Goal: Task Accomplishment & Management: Use online tool/utility

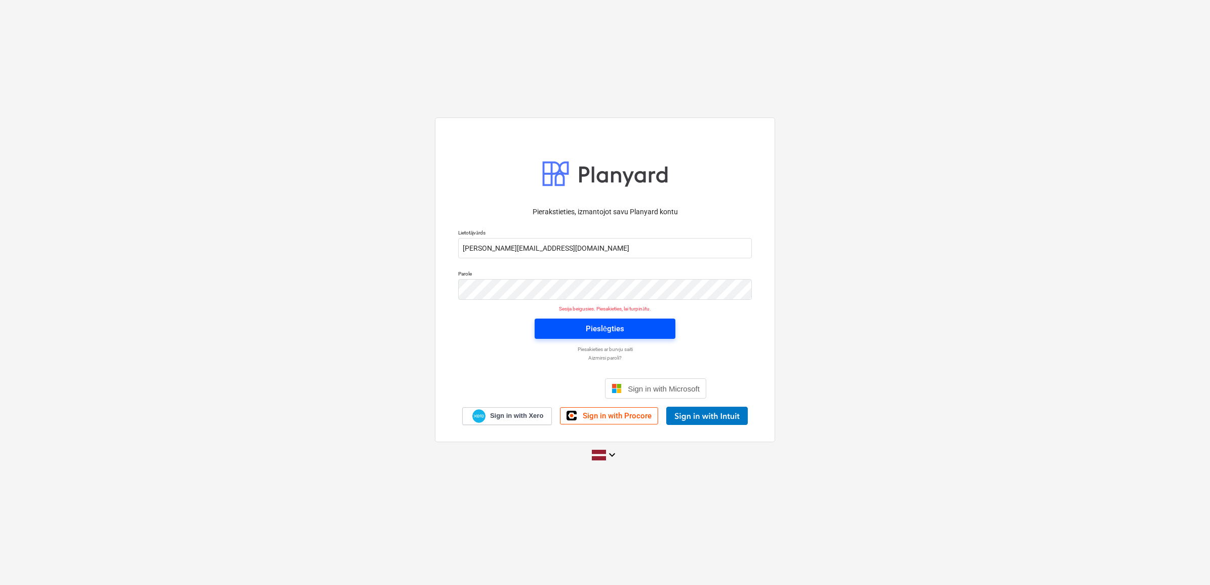
click at [589, 328] on div "Pieslēgties" at bounding box center [605, 328] width 38 height 13
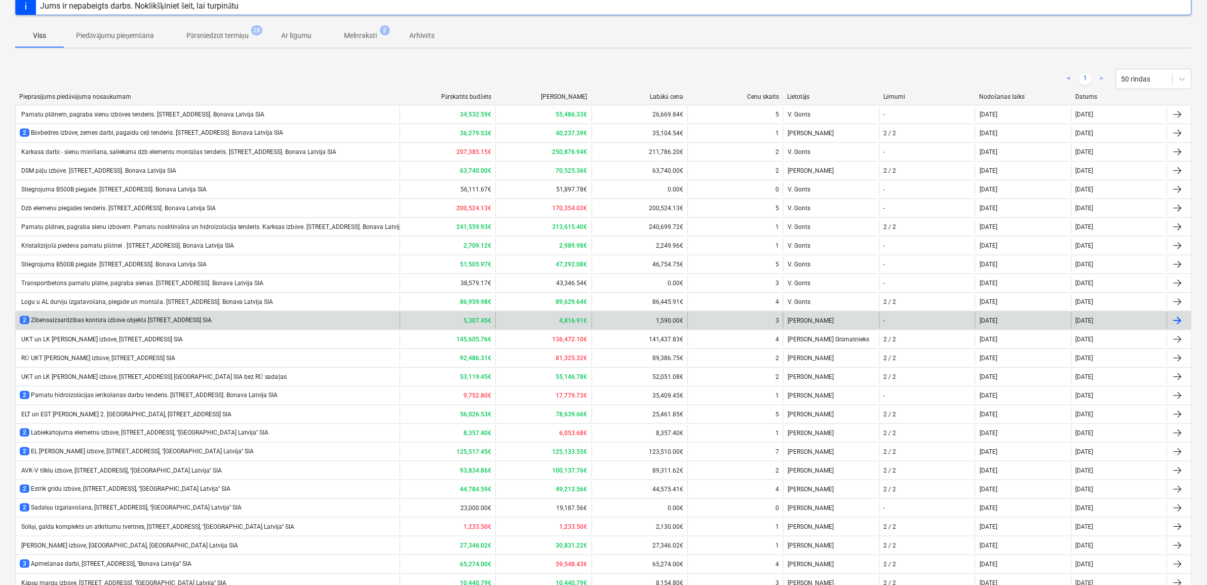
scroll to position [233, 0]
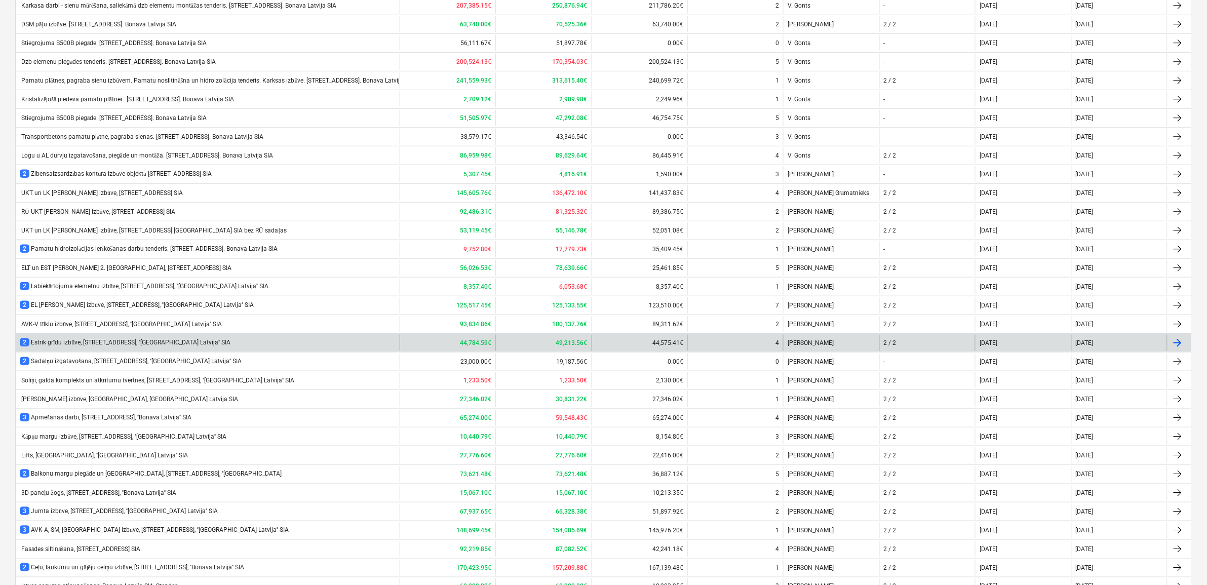
click at [94, 337] on div "2 Estrik grīdu izbūve, Stendes iela 8, ''Bonava Latvija'' SIA" at bounding box center [208, 343] width 384 height 16
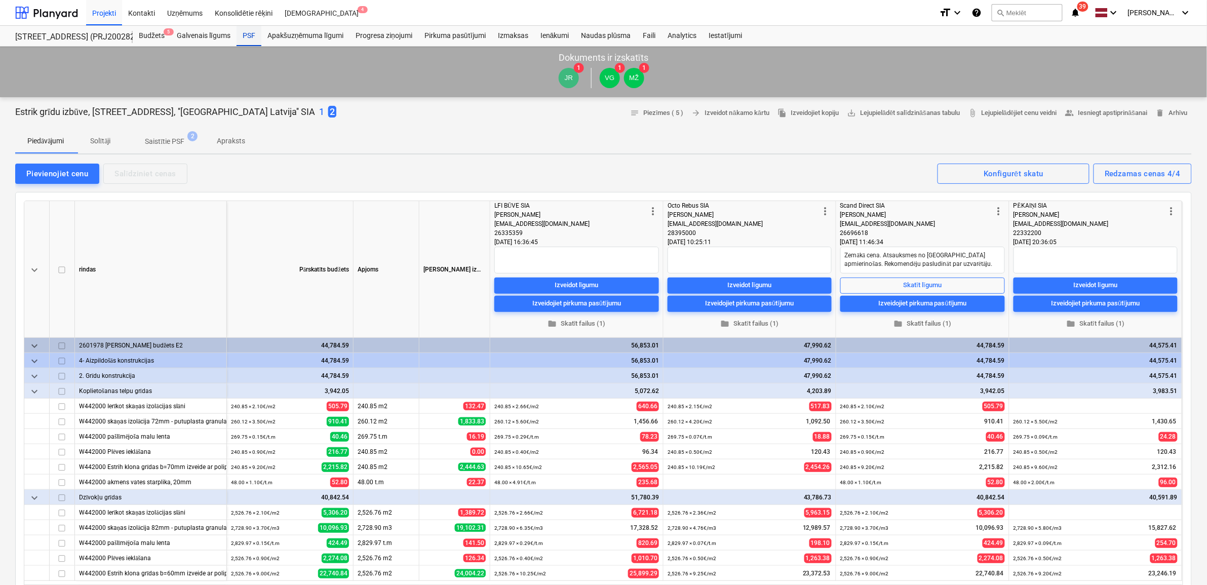
click at [251, 37] on div "PSF" at bounding box center [248, 36] width 25 height 20
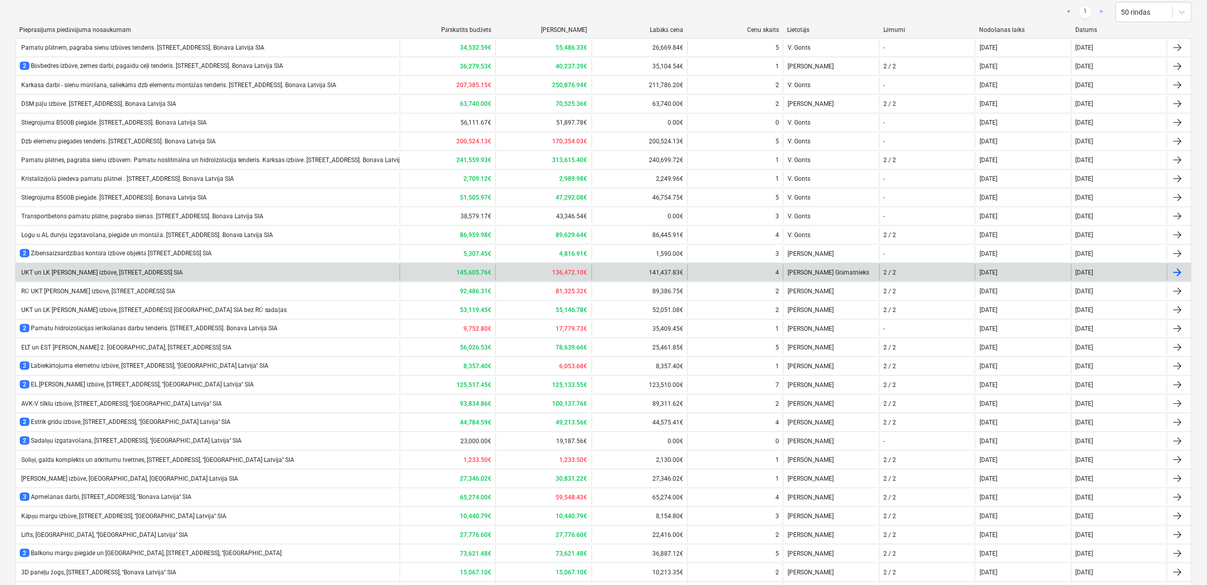
scroll to position [190, 0]
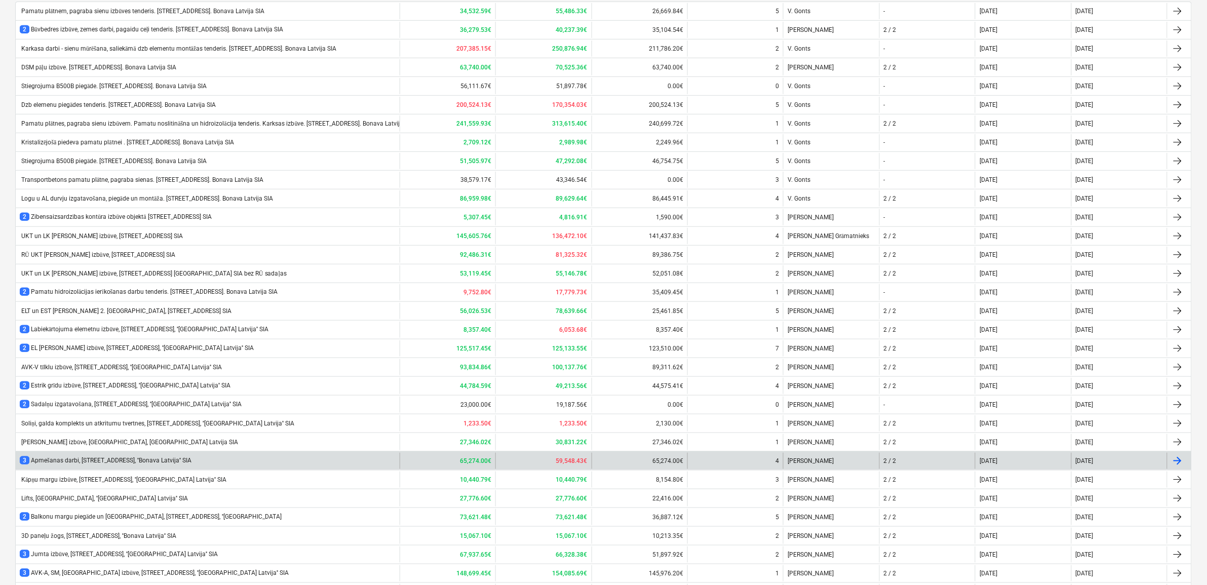
click at [85, 462] on div "3 Apmešanas darbi, Stendes iela 8, ''Bonava Latvija'' SIA" at bounding box center [106, 460] width 172 height 9
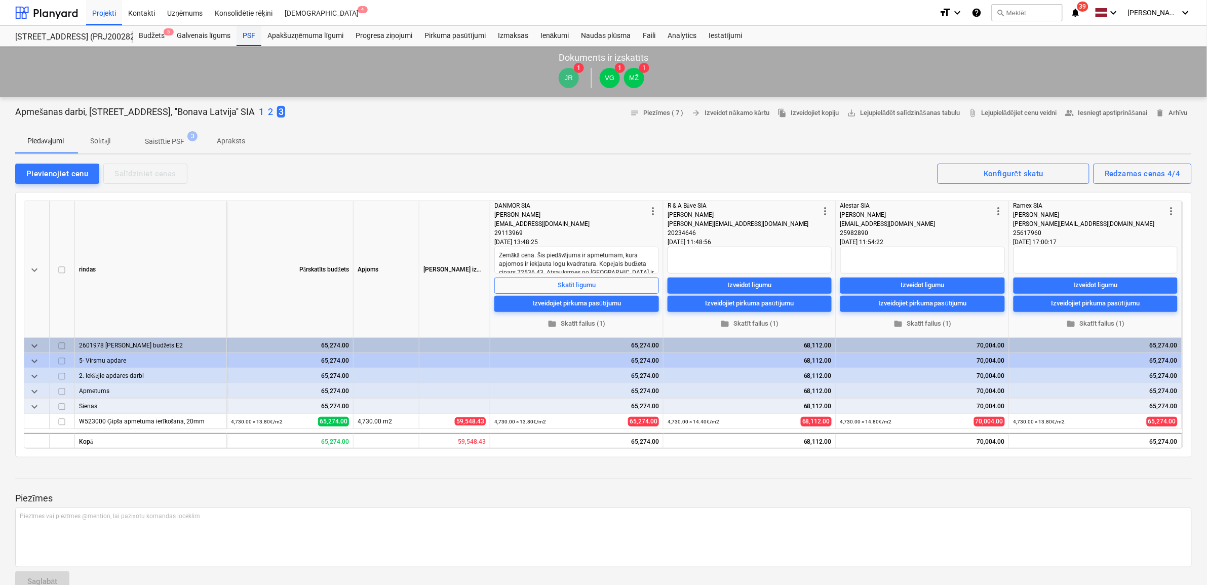
click at [244, 33] on div "PSF" at bounding box center [248, 36] width 25 height 20
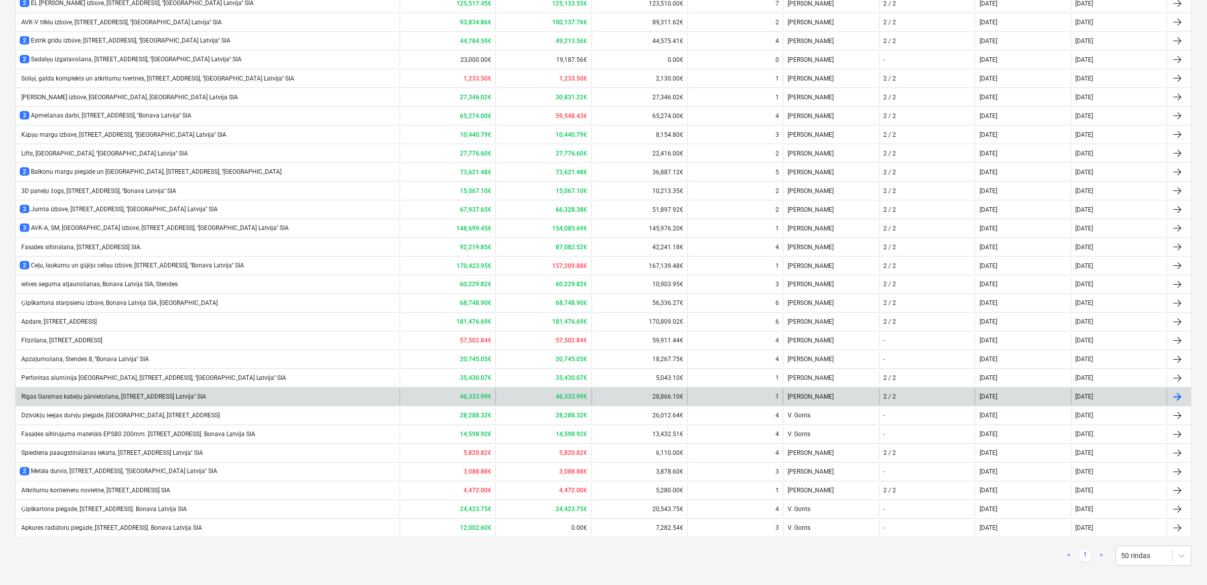
scroll to position [549, 0]
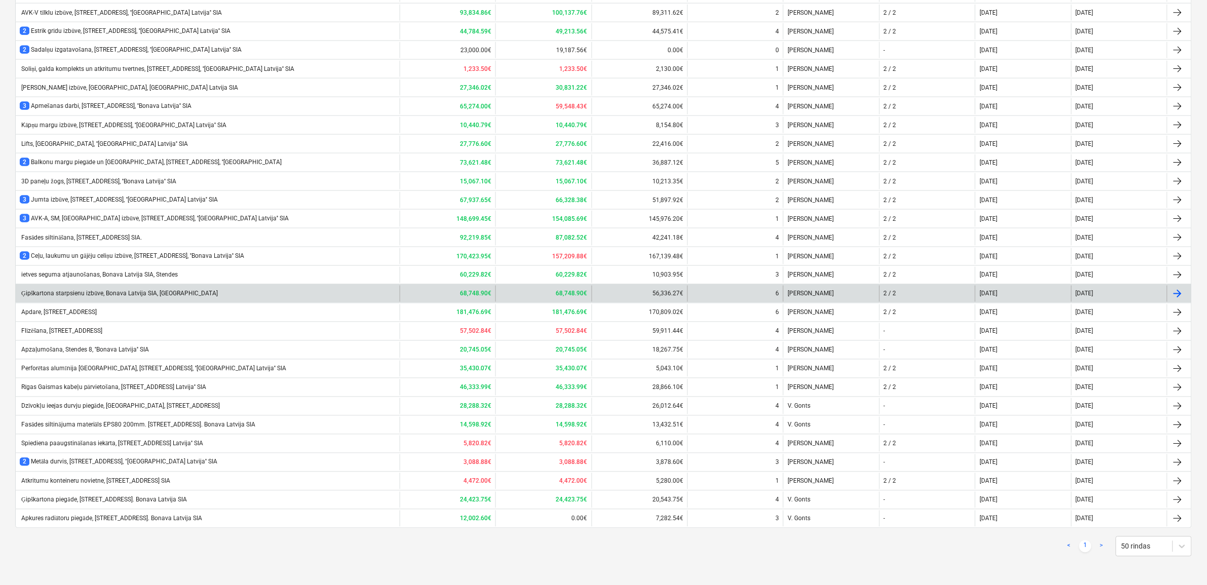
click at [48, 292] on div "Ģipškartona starpsienu izbūve, Bonava Latvija SIA, Stendes iela" at bounding box center [119, 294] width 198 height 8
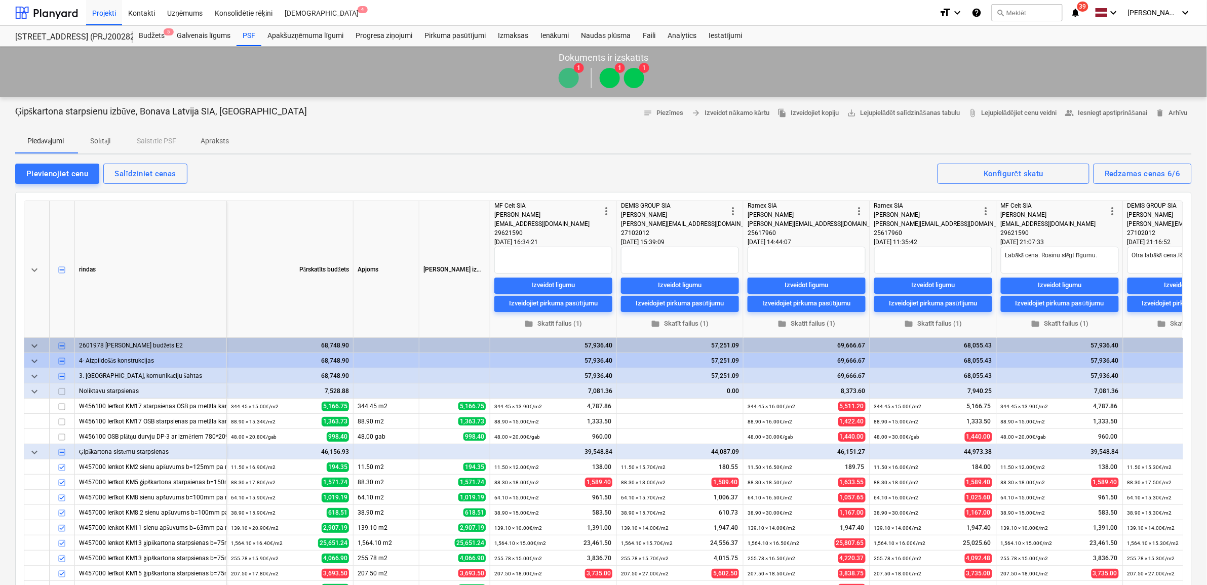
type textarea "x"
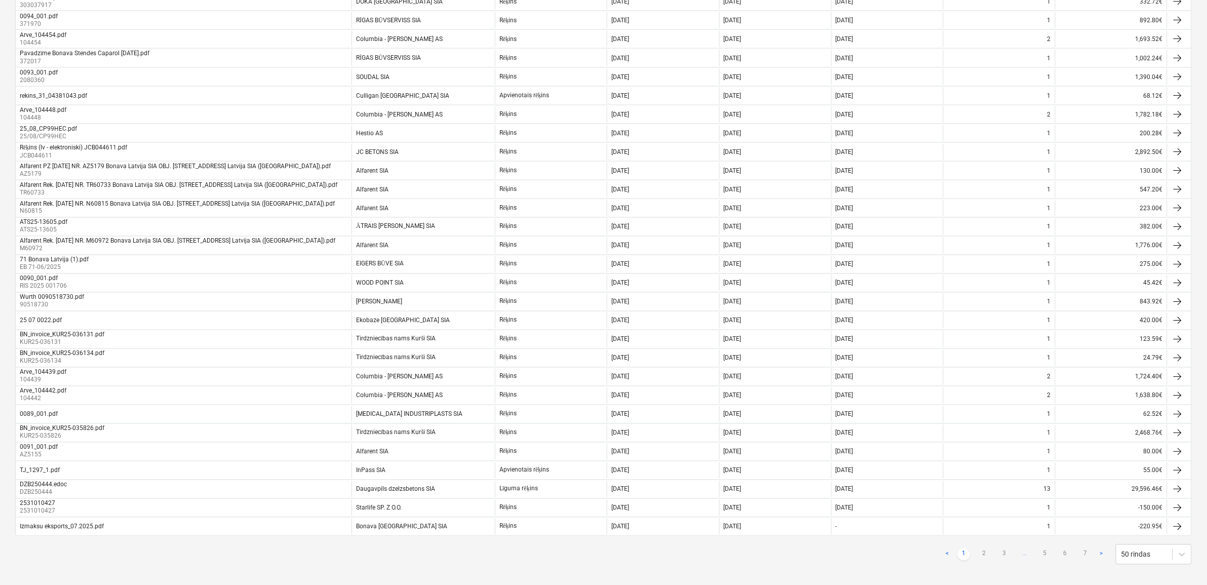
scroll to position [606, 0]
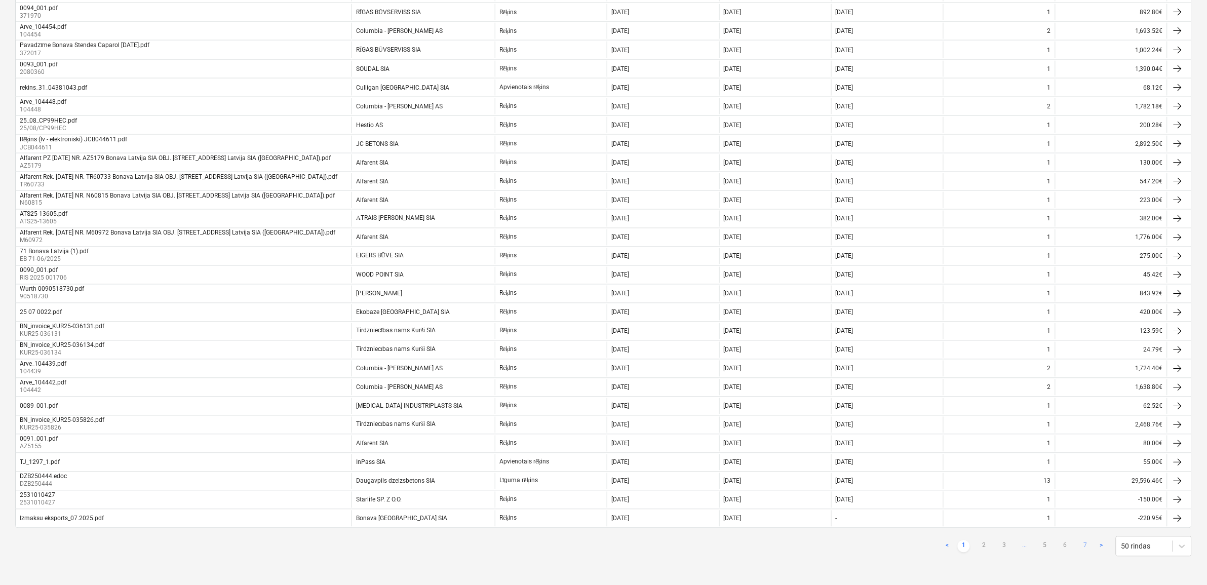
click at [1087, 545] on link "7" at bounding box center [1085, 546] width 12 height 12
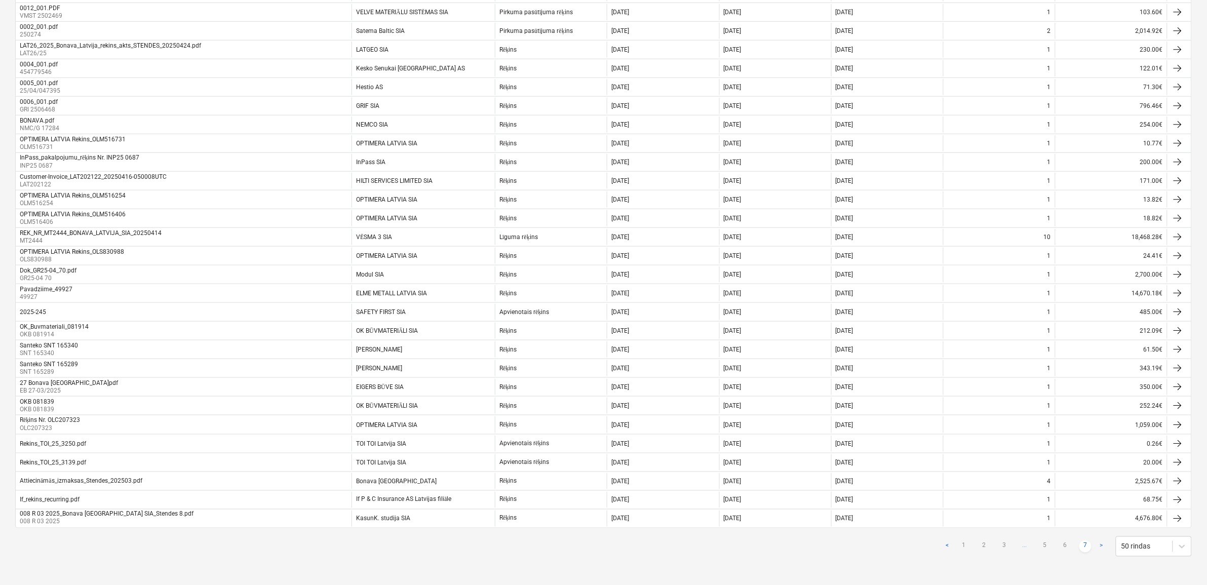
scroll to position [323, 0]
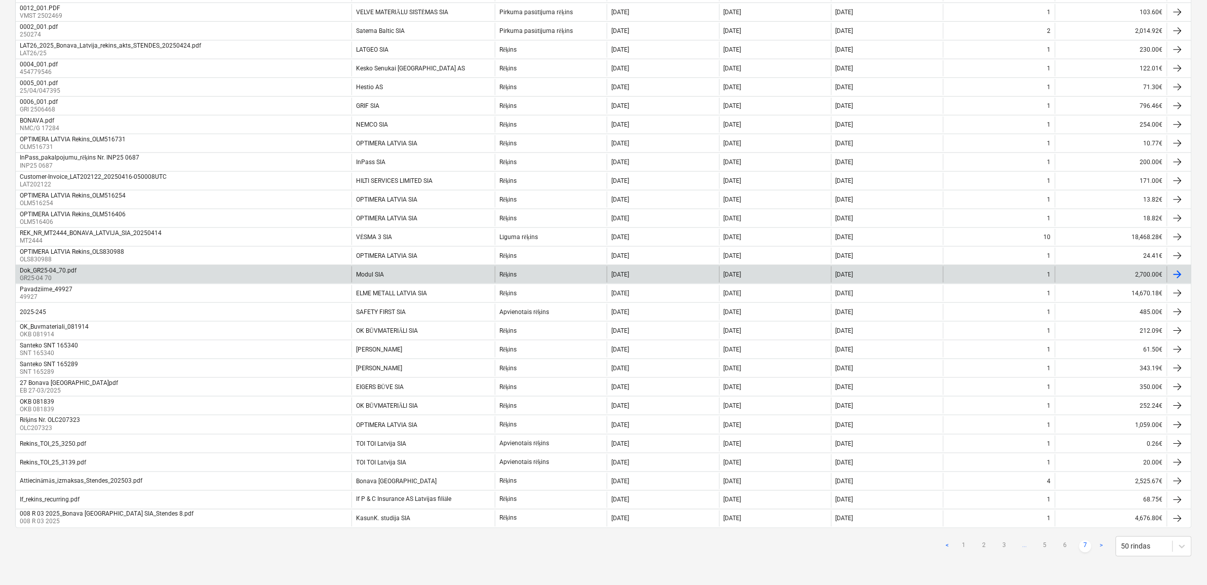
click at [404, 269] on div "Modul SIA" at bounding box center [422, 274] width 143 height 16
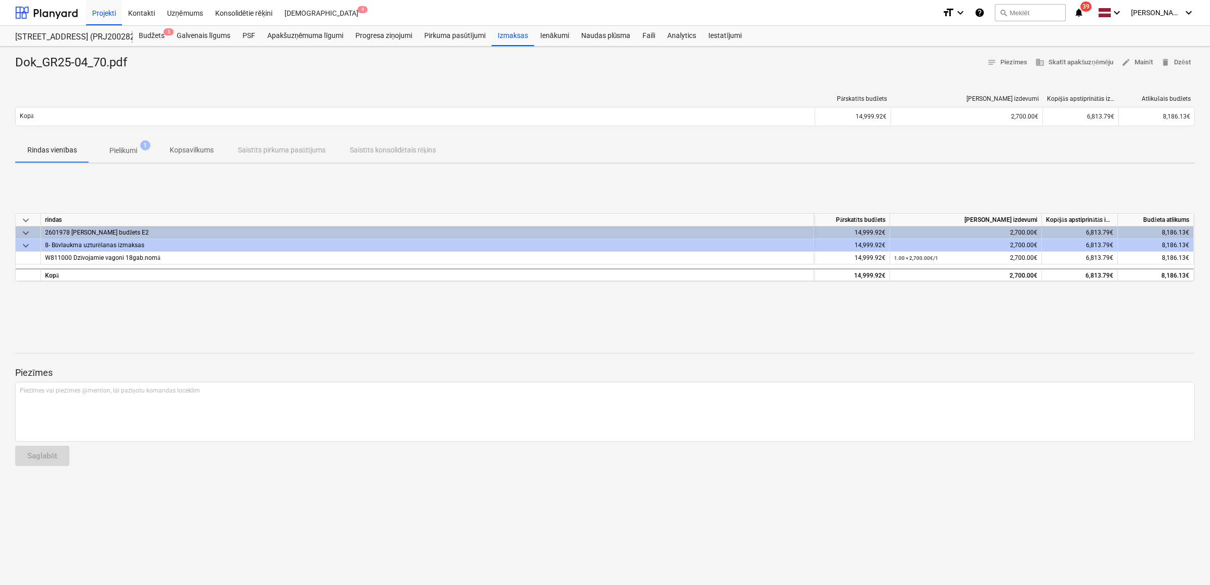
click at [120, 145] on p "Pielikumi" at bounding box center [123, 150] width 28 height 11
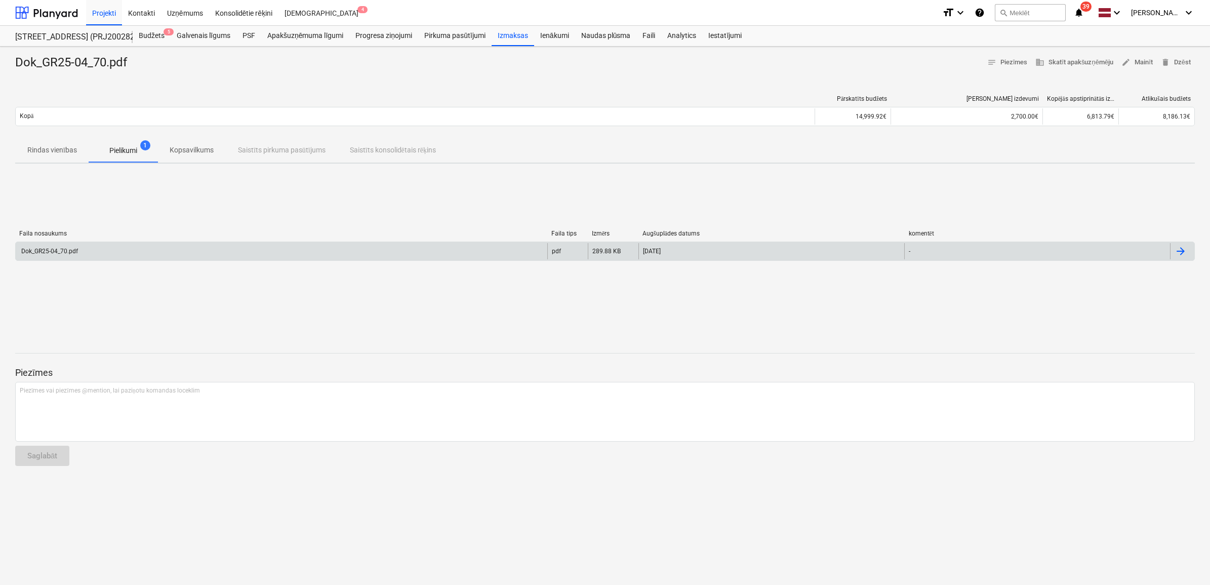
click at [104, 253] on div "Dok_GR25-04_70.pdf" at bounding box center [282, 251] width 532 height 16
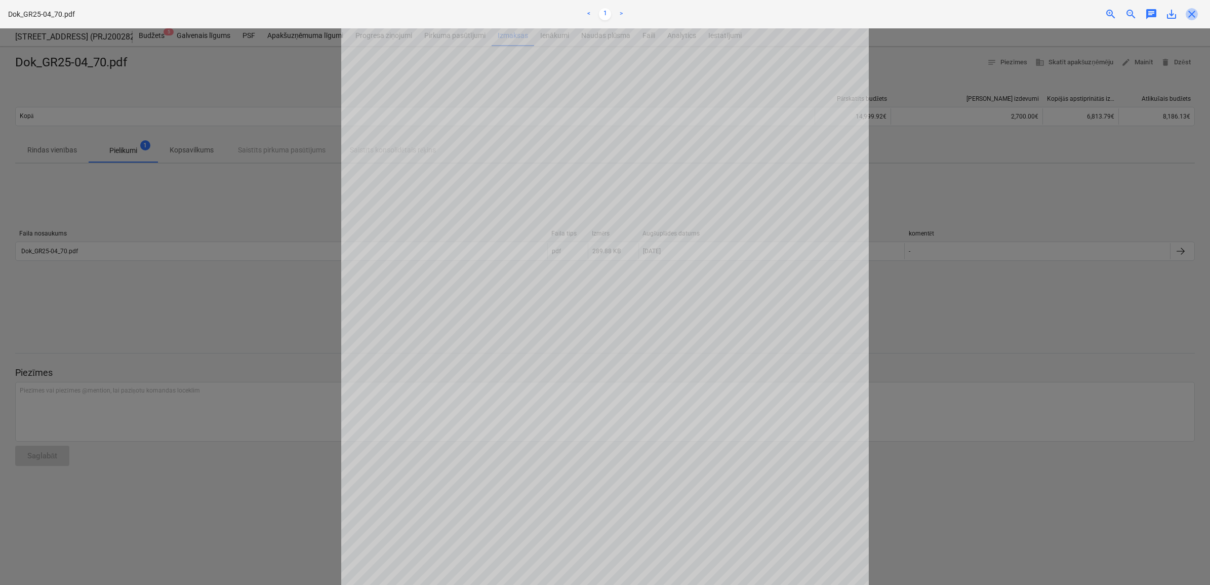
click at [1190, 18] on span "close" at bounding box center [1192, 14] width 12 height 12
